Goal: Transaction & Acquisition: Book appointment/travel/reservation

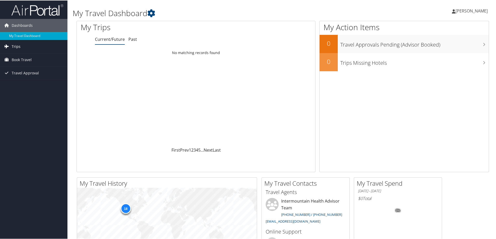
click at [31, 45] on link "Trips" at bounding box center [34, 45] width 68 height 13
click at [26, 82] on span "Book Travel" at bounding box center [22, 82] width 20 height 13
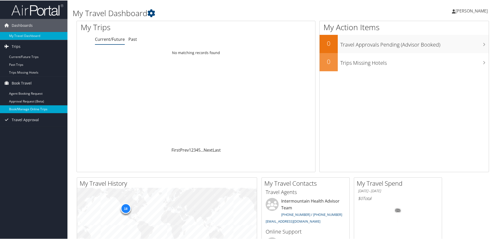
click at [45, 110] on link "Book/Manage Online Trips" at bounding box center [34, 109] width 68 height 8
